Goal: Find specific page/section: Find specific page/section

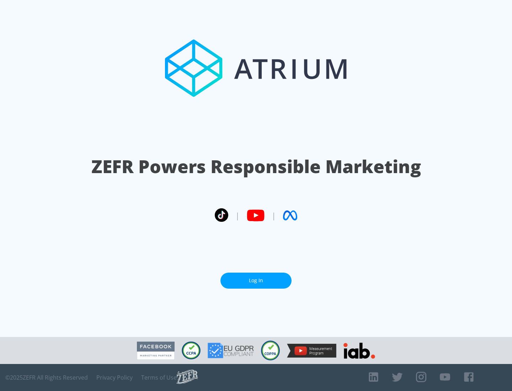
click at [256, 281] on link "Log In" at bounding box center [255, 281] width 71 height 16
